Goal: Communication & Community: Ask a question

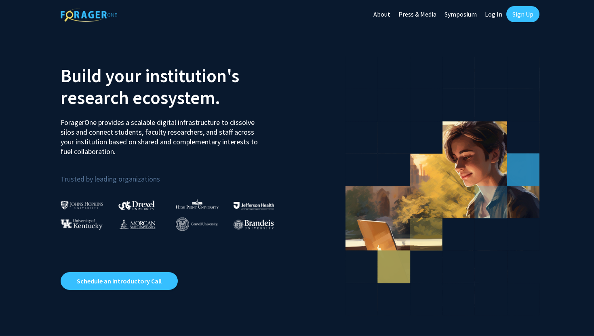
click at [518, 17] on link "Sign Up" at bounding box center [522, 14] width 33 height 16
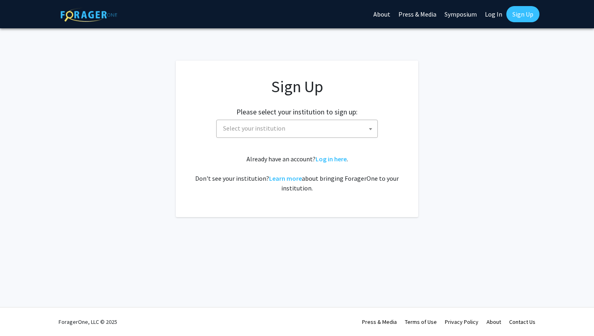
click at [317, 134] on span "Select your institution" at bounding box center [299, 128] width 158 height 17
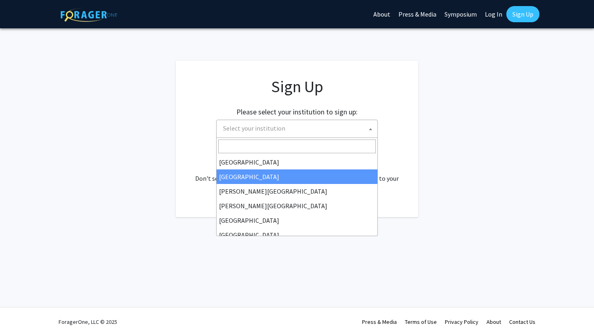
select select "10"
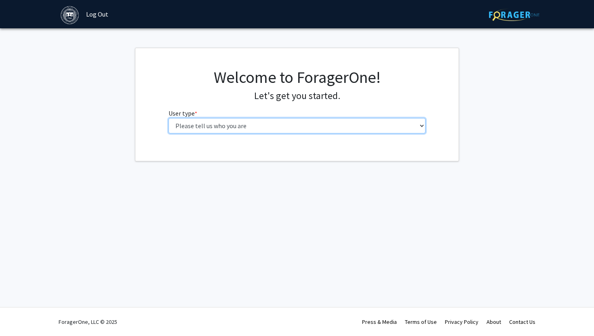
click at [345, 126] on select "Please tell us who you are Undergraduate Student Master's Student Doctoral Cand…" at bounding box center [296, 125] width 257 height 15
select select "1: undergrad"
click at [168, 118] on select "Please tell us who you are Undergraduate Student Master's Student Doctoral Cand…" at bounding box center [296, 125] width 257 height 15
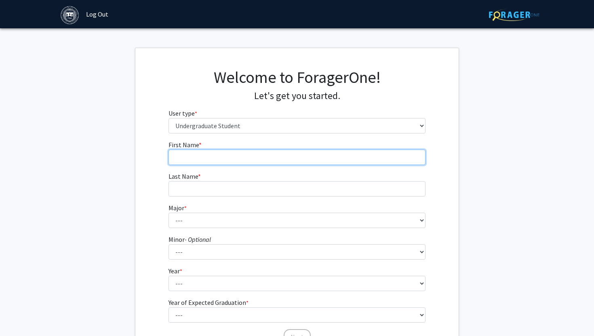
click at [285, 160] on input "First Name * required" at bounding box center [296, 156] width 257 height 15
type input "[PERSON_NAME]"
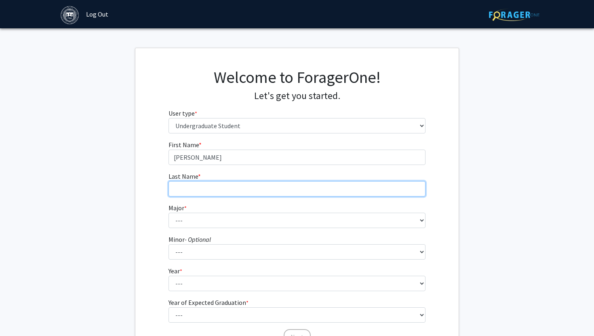
type input "Sandalow"
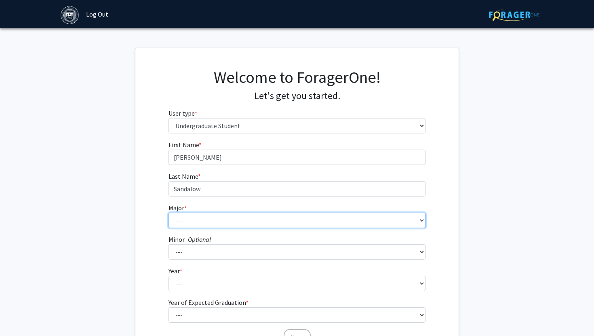
click at [220, 227] on select "--- African and African American Studies American Studies Anthropology Applied …" at bounding box center [296, 219] width 257 height 15
select select "8: 574"
click at [168, 212] on select "--- African and African American Studies American Studies Anthropology Applied …" at bounding box center [296, 219] width 257 height 15
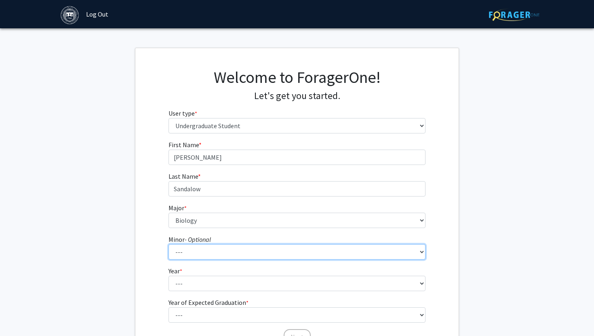
click at [231, 259] on select "--- African and African American Studies Anthropology Arabic Language, Literatu…" at bounding box center [296, 251] width 257 height 15
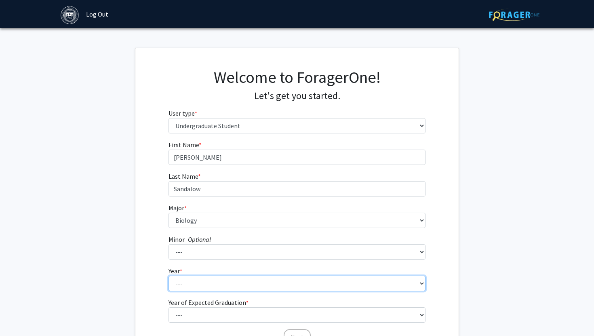
click at [206, 280] on select "--- First-year Sophomore Junior Senior Postbaccalaureate Certificate" at bounding box center [296, 283] width 257 height 15
select select "2: sophomore"
click at [168, 276] on select "--- First-year Sophomore Junior Senior Postbaccalaureate Certificate" at bounding box center [296, 283] width 257 height 15
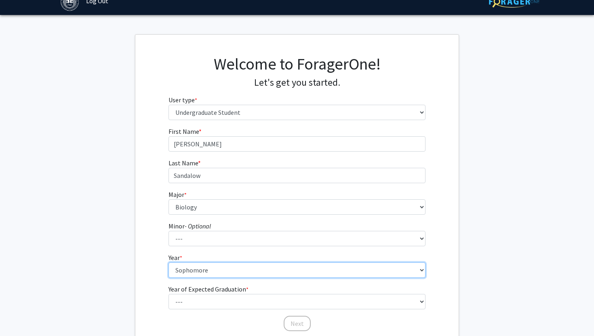
scroll to position [17, 0]
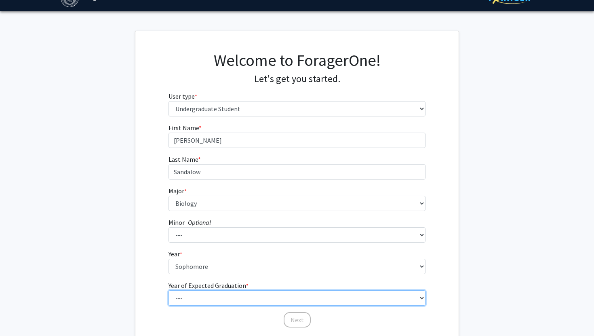
click at [253, 301] on select "--- 2025 2026 2027 2028 2029 2030 2031 2032 2033 2034" at bounding box center [296, 297] width 257 height 15
select select "4: 2028"
click at [168, 290] on select "--- 2025 2026 2027 2028 2029 2030 2031 2032 2033 2034" at bounding box center [296, 297] width 257 height 15
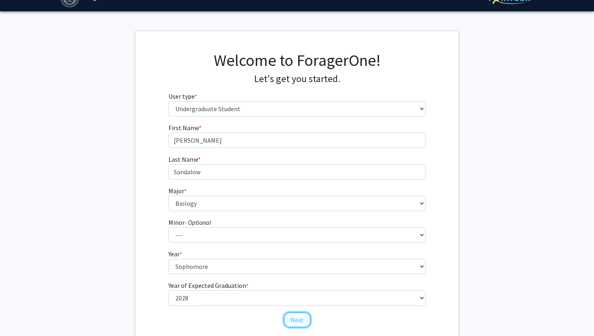
click at [302, 321] on button "Next" at bounding box center [297, 319] width 27 height 15
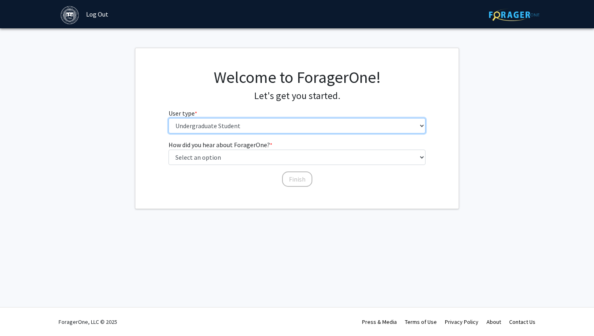
click at [241, 129] on select "Please tell us who you are Undergraduate Student Master's Student Doctoral Cand…" at bounding box center [296, 125] width 257 height 15
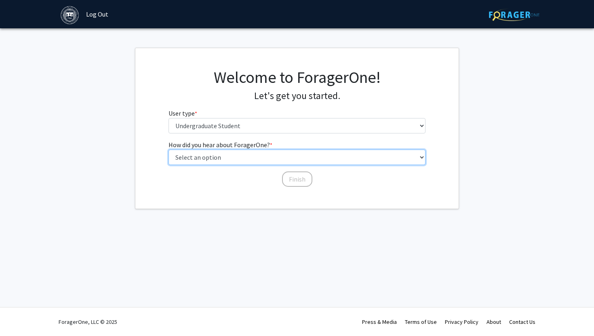
click at [240, 152] on select "Select an option Peer/student recommendation Faculty/staff recommendation Unive…" at bounding box center [296, 156] width 257 height 15
select select "2: faculty_recommendation"
click at [168, 149] on select "Select an option Peer/student recommendation Faculty/staff recommendation Unive…" at bounding box center [296, 156] width 257 height 15
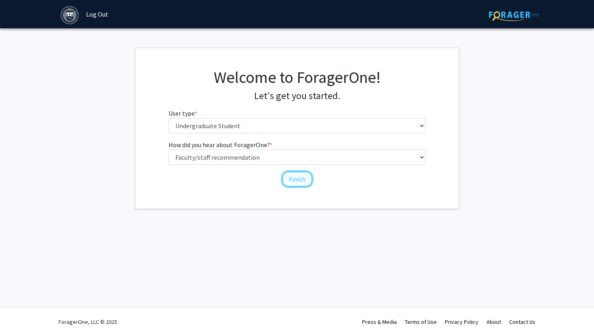
click at [292, 181] on button "Finish" at bounding box center [297, 178] width 30 height 15
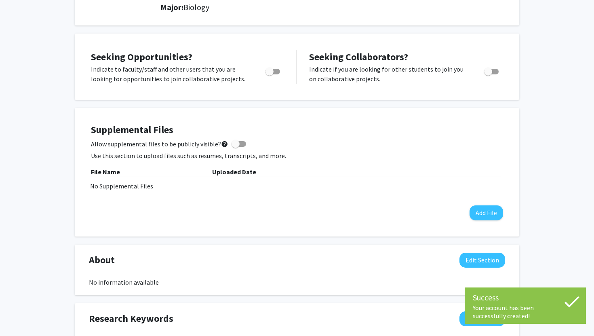
scroll to position [127, 0]
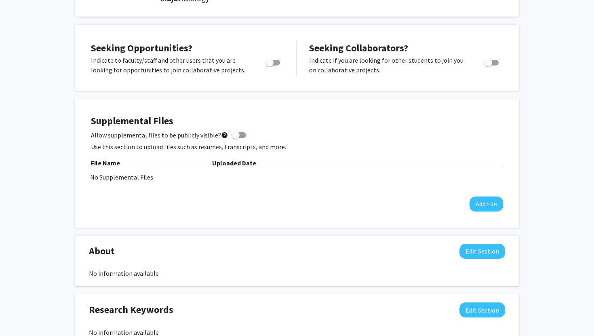
click at [271, 58] on label "Toggle" at bounding box center [271, 63] width 18 height 10
click at [269, 65] on input "Are you actively seeking opportunities?" at bounding box center [269, 65] width 0 height 0
checkbox input "true"
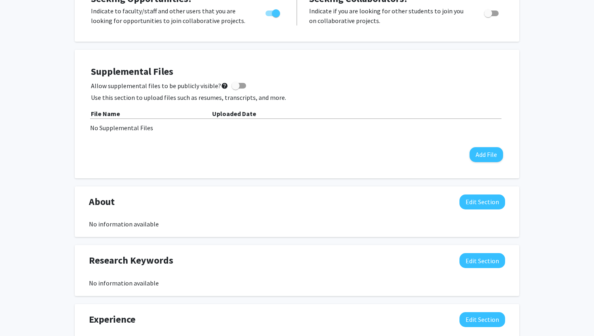
scroll to position [0, 0]
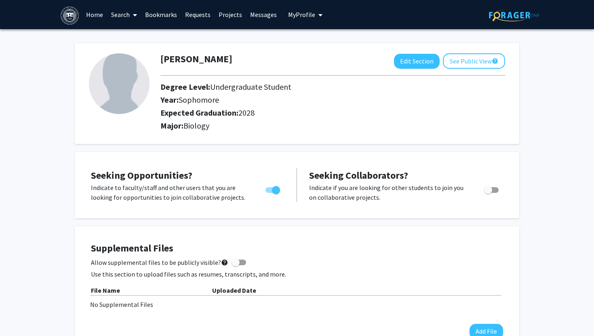
click at [201, 16] on link "Requests" at bounding box center [198, 14] width 34 height 28
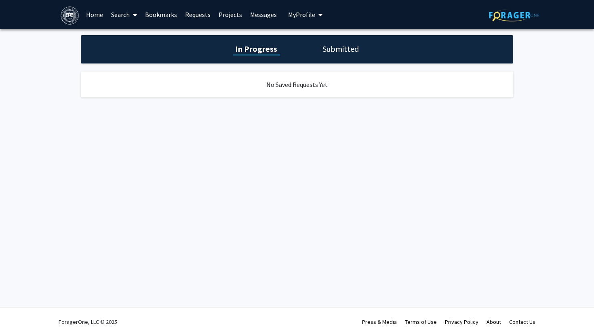
click at [160, 20] on link "Bookmarks" at bounding box center [161, 14] width 40 height 28
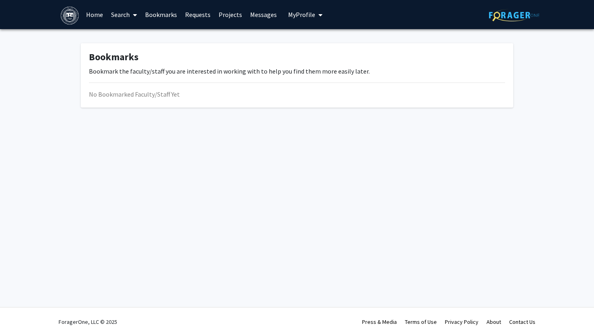
click at [95, 18] on link "Home" at bounding box center [94, 14] width 25 height 28
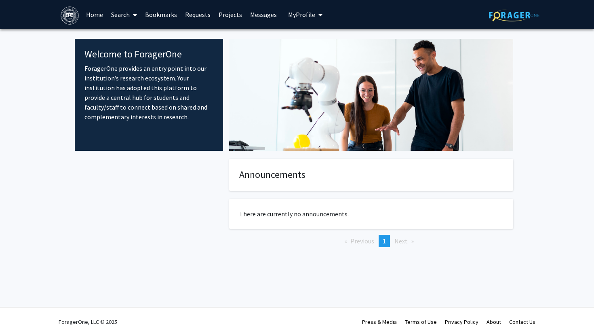
click at [126, 14] on link "Search" at bounding box center [124, 14] width 34 height 28
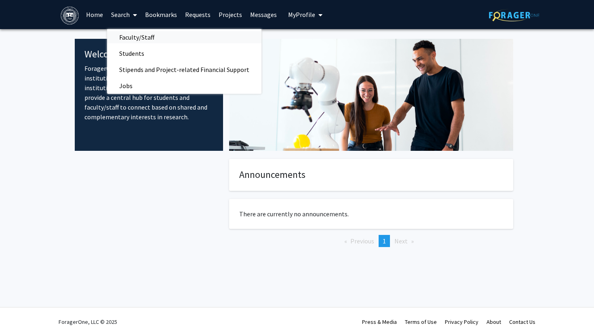
click at [142, 37] on span "Faculty/Staff" at bounding box center [136, 37] width 59 height 16
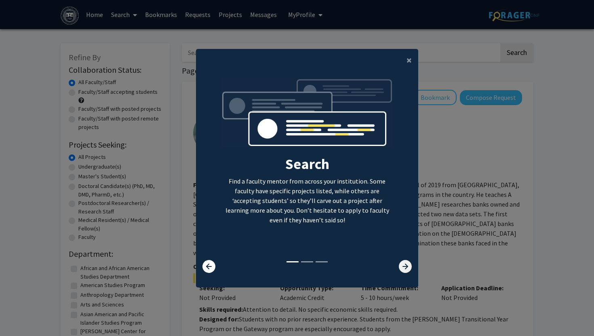
click at [410, 265] on icon at bounding box center [405, 266] width 13 height 13
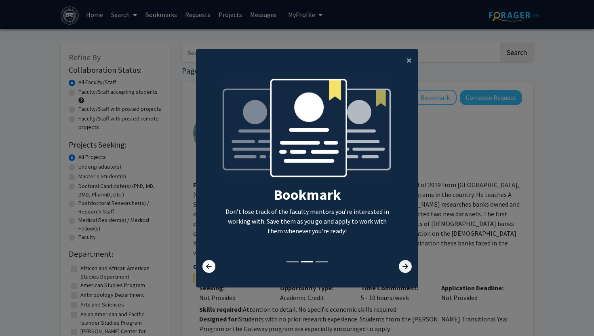
click at [410, 265] on icon at bounding box center [405, 266] width 13 height 13
click at [401, 63] on button "×" at bounding box center [409, 60] width 18 height 23
click at [408, 63] on ng-component "× Search Find a faculty mentor from across your institution. Some faculty have …" at bounding box center [307, 164] width 222 height 230
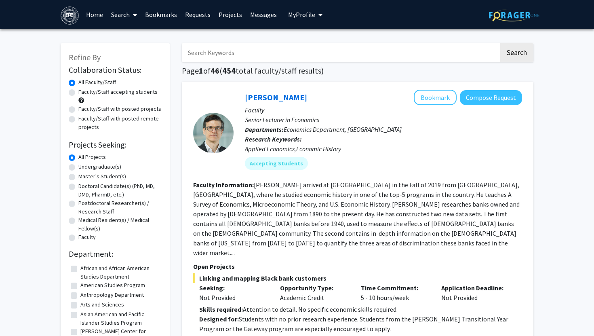
click at [78, 168] on label "Undergraduate(s)" at bounding box center [99, 166] width 43 height 8
click at [78, 168] on input "Undergraduate(s)" at bounding box center [80, 164] width 5 height 5
radio input "true"
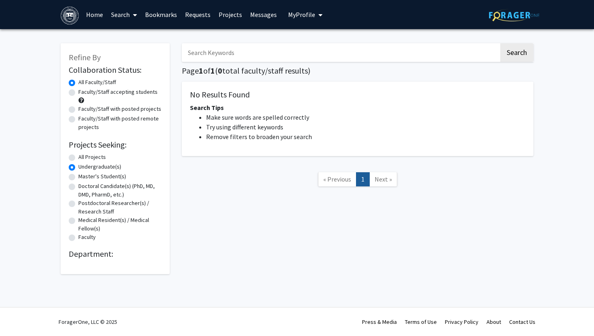
click at [78, 175] on label "Master's Student(s)" at bounding box center [102, 176] width 48 height 8
click at [78, 175] on input "Master's Student(s)" at bounding box center [80, 174] width 5 height 5
radio input "true"
click at [78, 166] on label "Undergraduate(s)" at bounding box center [99, 166] width 43 height 8
click at [78, 166] on input "Undergraduate(s)" at bounding box center [80, 164] width 5 height 5
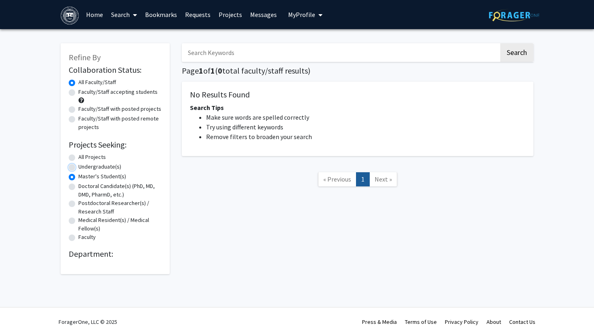
radio input "true"
click at [78, 187] on label "Doctoral Candidate(s) (PhD, MD, DMD, PharmD, etc.)" at bounding box center [119, 190] width 83 height 17
click at [78, 187] on input "Doctoral Candidate(s) (PhD, MD, DMD, PharmD, etc.)" at bounding box center [80, 184] width 5 height 5
radio input "true"
click at [74, 200] on div "Postdoctoral Researcher(s) / Research Staff" at bounding box center [115, 207] width 93 height 17
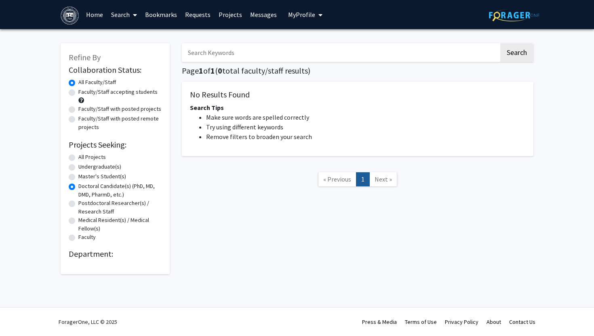
click at [74, 212] on div "Postdoctoral Researcher(s) / Research Staff" at bounding box center [115, 207] width 93 height 17
click at [74, 207] on div "Postdoctoral Researcher(s) / Research Staff" at bounding box center [115, 207] width 93 height 17
click at [78, 204] on label "Postdoctoral Researcher(s) / Research Staff" at bounding box center [119, 207] width 83 height 17
click at [78, 204] on input "Postdoctoral Researcher(s) / Research Staff" at bounding box center [80, 201] width 5 height 5
radio input "true"
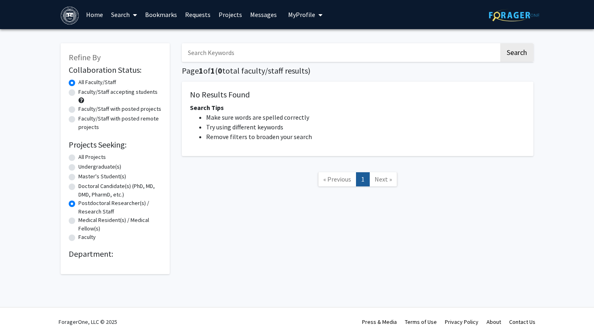
click at [73, 217] on div "Medical Resident(s) / Medical Fellow(s)" at bounding box center [115, 224] width 93 height 17
click at [78, 221] on label "Medical Resident(s) / Medical Fellow(s)" at bounding box center [119, 224] width 83 height 17
click at [78, 221] on input "Medical Resident(s) / Medical Fellow(s)" at bounding box center [80, 218] width 5 height 5
radio input "true"
click at [78, 235] on label "Faculty" at bounding box center [86, 237] width 17 height 8
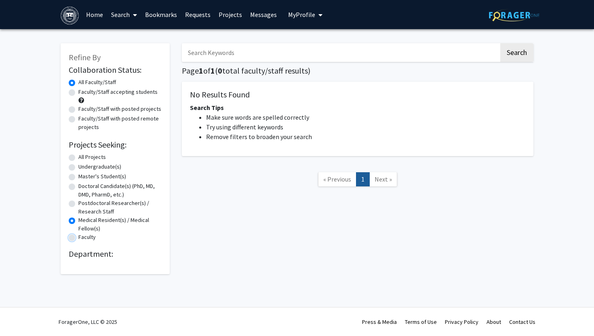
click at [78, 235] on input "Faculty" at bounding box center [80, 235] width 5 height 5
radio input "true"
click at [78, 160] on label "All Projects" at bounding box center [91, 157] width 27 height 8
click at [78, 158] on input "All Projects" at bounding box center [80, 155] width 5 height 5
radio input "true"
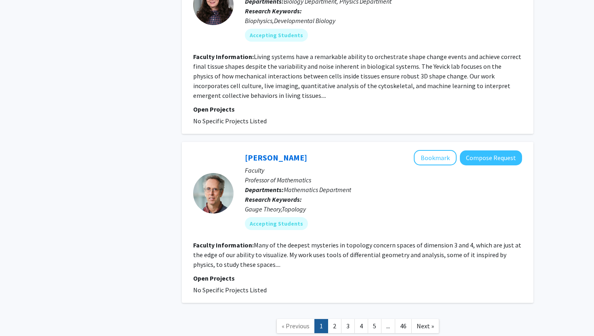
scroll to position [2407, 0]
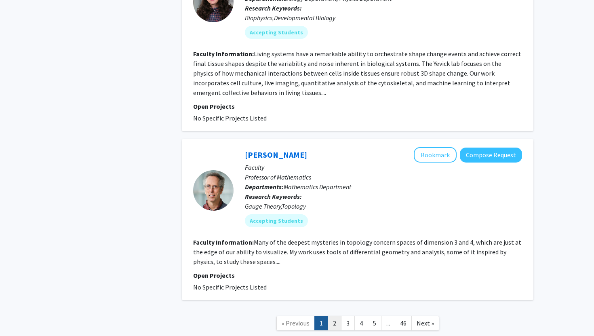
click at [336, 316] on link "2" at bounding box center [335, 323] width 14 height 14
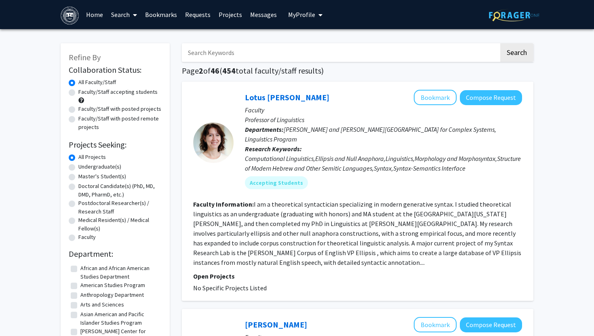
click at [211, 58] on input "Search Keywords" at bounding box center [340, 52] width 317 height 19
click at [500, 43] on button "Search" at bounding box center [516, 52] width 33 height 19
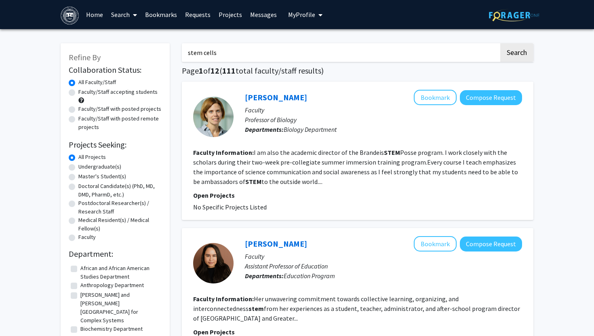
type input "stem cells"
click at [500, 43] on button "Search" at bounding box center [516, 52] width 33 height 19
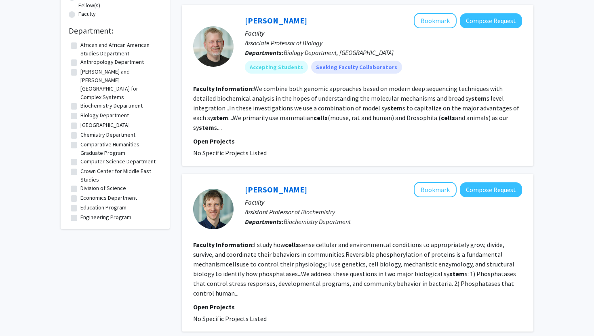
scroll to position [229, 0]
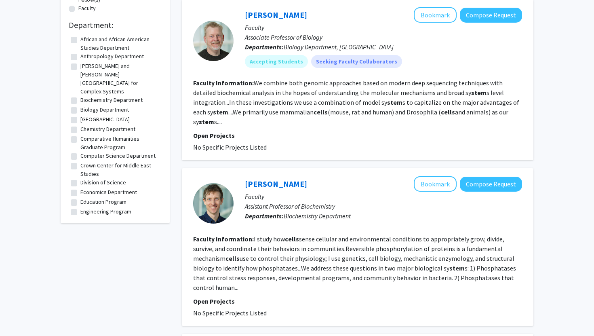
drag, startPoint x: 409, startPoint y: 159, endPoint x: 440, endPoint y: 42, distance: 120.7
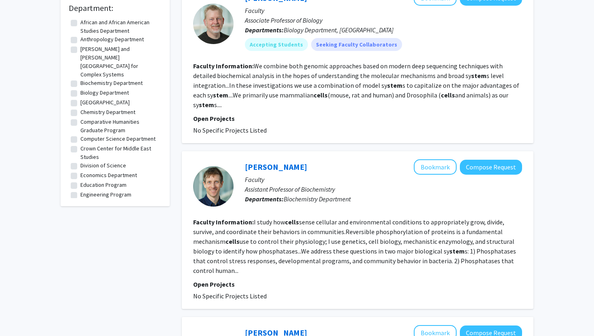
click at [313, 184] on p "Assistant Professor of Biochemistry" at bounding box center [383, 189] width 277 height 10
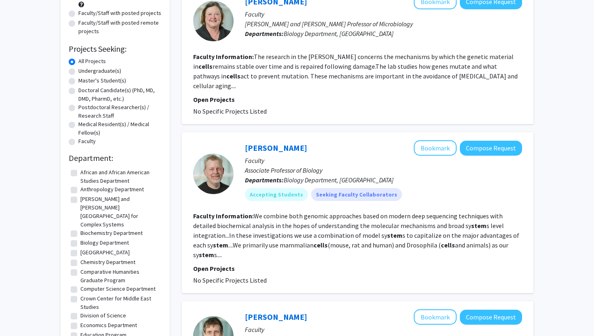
scroll to position [0, 0]
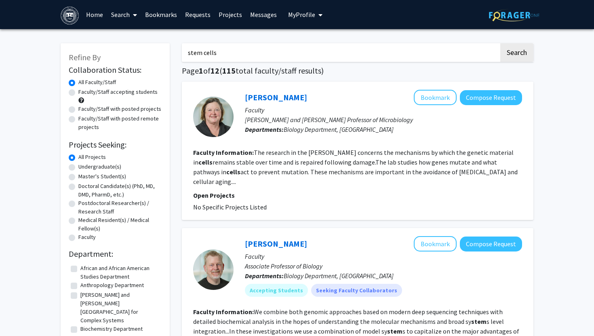
click at [86, 166] on label "Undergraduate(s)" at bounding box center [99, 166] width 43 height 8
click at [84, 166] on input "Undergraduate(s)" at bounding box center [80, 164] width 5 height 5
radio input "true"
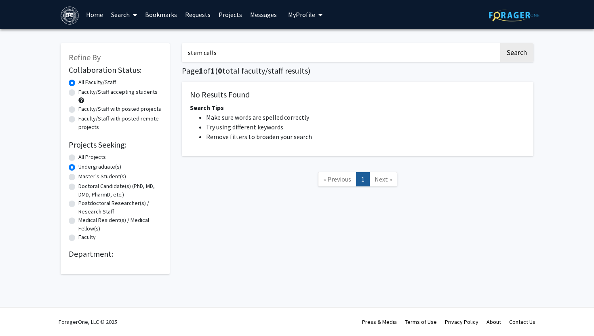
click at [87, 158] on label "All Projects" at bounding box center [91, 157] width 27 height 8
click at [84, 158] on input "All Projects" at bounding box center [80, 155] width 5 height 5
radio input "true"
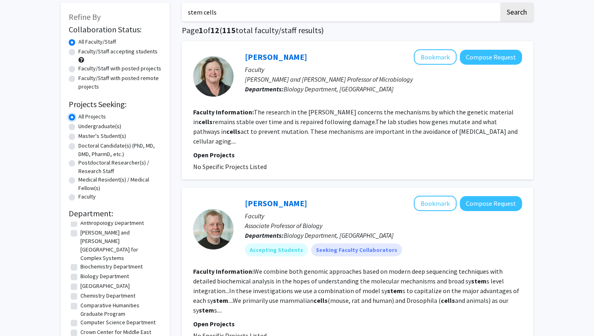
scroll to position [19, 0]
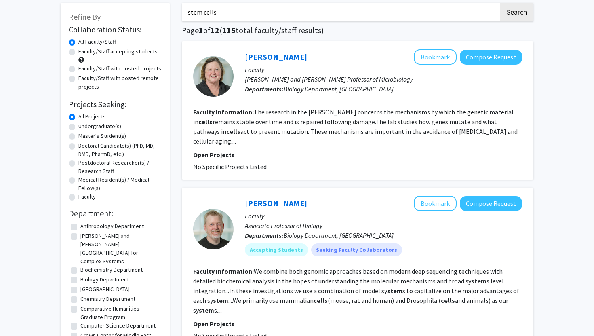
click at [96, 275] on label "Biology Department" at bounding box center [104, 279] width 48 height 8
click at [86, 275] on input "Biology Department" at bounding box center [82, 277] width 5 height 5
checkbox input "true"
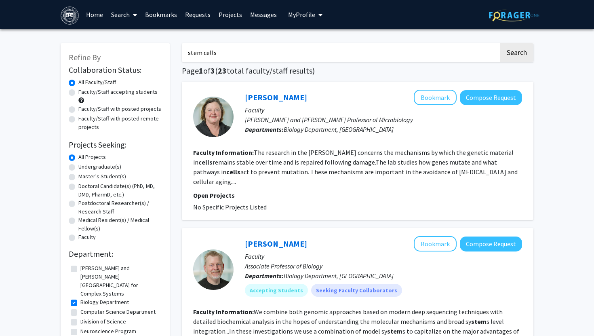
click at [335, 129] on span "Biology Department, [GEOGRAPHIC_DATA]" at bounding box center [339, 129] width 110 height 8
click at [282, 100] on link "[PERSON_NAME]" at bounding box center [276, 97] width 62 height 10
click at [507, 99] on button "Compose Request" at bounding box center [491, 97] width 62 height 15
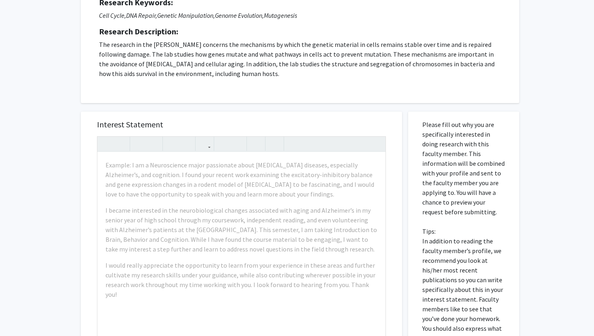
scroll to position [135, 0]
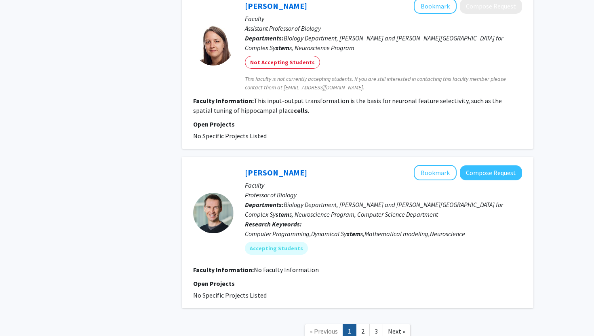
scroll to position [1457, 0]
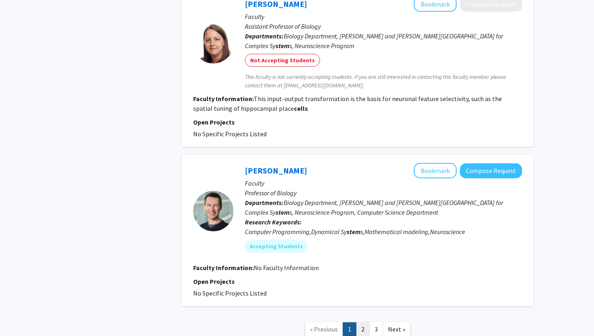
click at [358, 322] on link "2" at bounding box center [363, 329] width 14 height 14
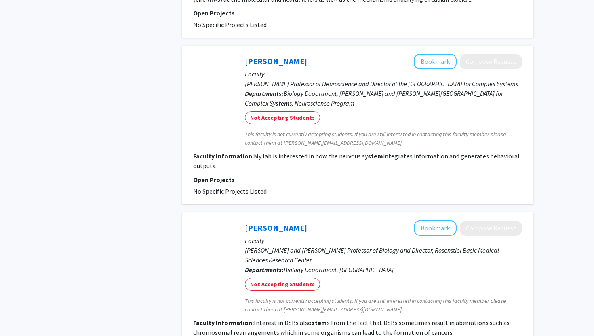
scroll to position [1556, 0]
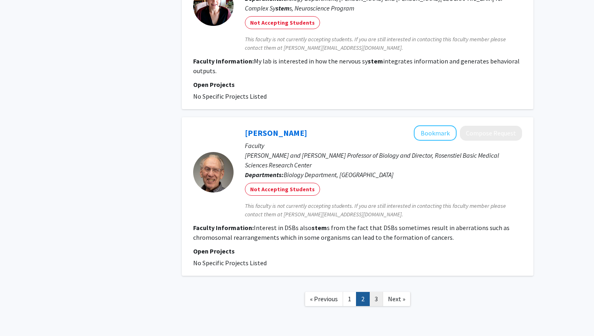
click at [380, 292] on link "3" at bounding box center [376, 299] width 14 height 14
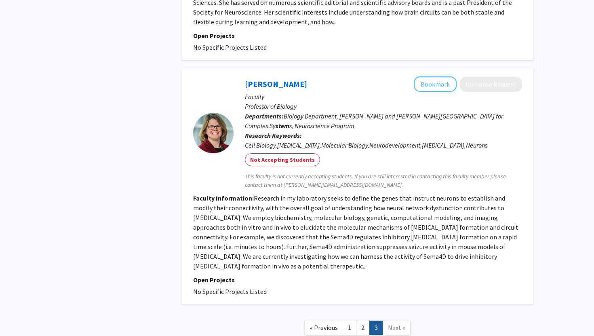
scroll to position [530, 0]
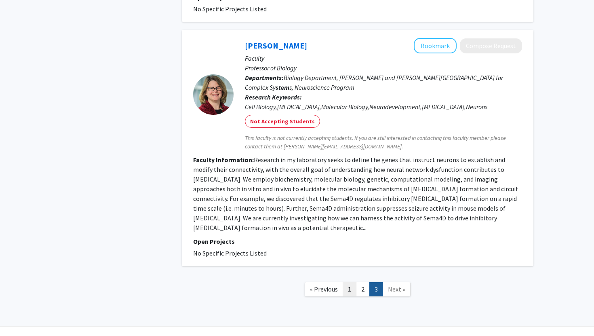
click at [347, 282] on link "1" at bounding box center [350, 289] width 14 height 14
